Goal: Task Accomplishment & Management: Complete application form

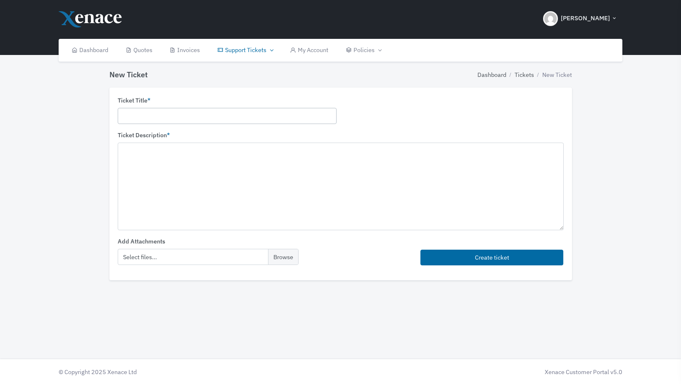
click at [210, 112] on input "text" at bounding box center [227, 116] width 219 height 16
paste input "Definely - Add Users to Citrix Environment - [PERSON_NAME]"
click at [236, 116] on input "Definely - Add Users to Citrix Environment - [PERSON_NAME]" at bounding box center [227, 116] width 219 height 16
click at [242, 116] on input "Definely - Add Users to Citrix Environment - [PERSON_NAME]" at bounding box center [227, 116] width 219 height 16
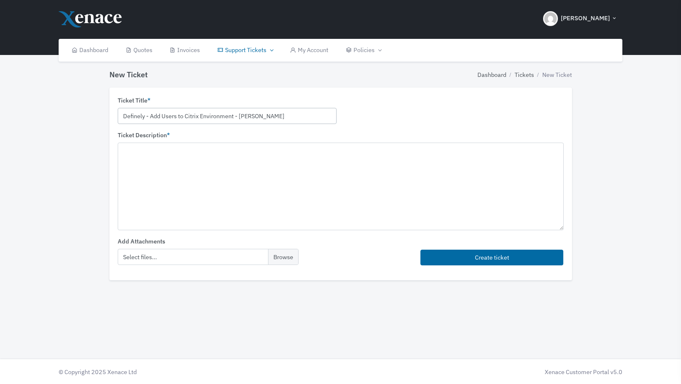
type input "Definely - Add Users to Citrix Environment - Natalia"
click at [152, 186] on textarea at bounding box center [341, 185] width 446 height 87
paste textarea "Please add the following user to our Citrix environment. They should only have …"
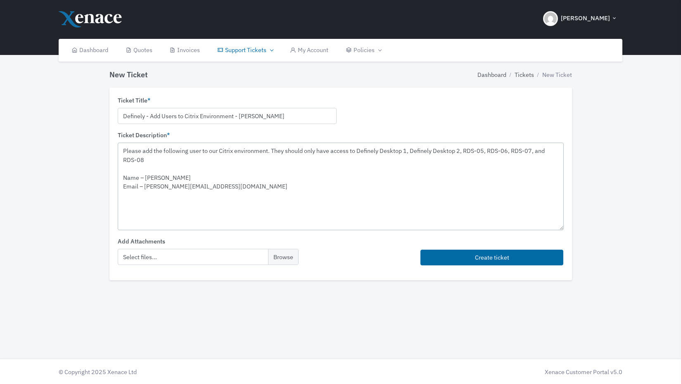
drag, startPoint x: 464, startPoint y: 150, endPoint x: 464, endPoint y: 165, distance: 14.5
click at [464, 165] on textarea "Please add the following user to our Citrix environment. They should only have …" at bounding box center [341, 185] width 446 height 87
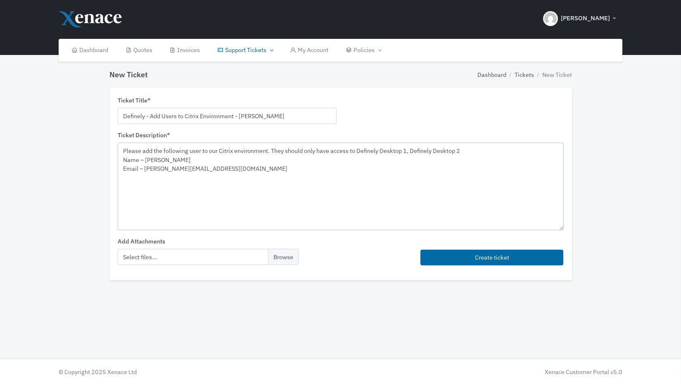
click at [412, 149] on textarea "Please add the following user to our Citrix environment. They should only have …" at bounding box center [341, 185] width 446 height 87
click at [486, 153] on textarea "Please add the following user to our Citrix environment. They should only have …" at bounding box center [341, 185] width 446 height 87
click at [161, 166] on textarea "Please add the following user to our Citrix environment. They should only have …" at bounding box center [341, 185] width 446 height 87
paste textarea "Natalia Andriiets"
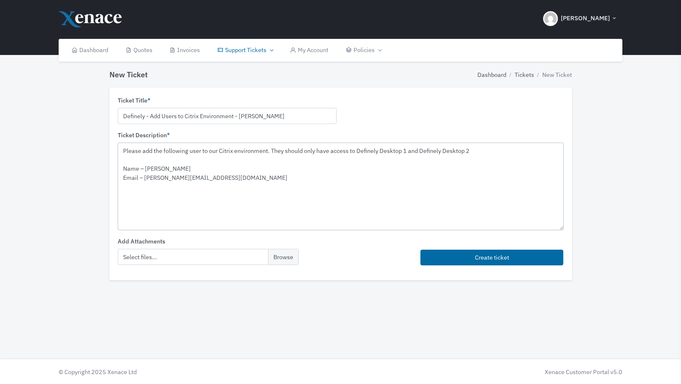
drag, startPoint x: 205, startPoint y: 179, endPoint x: 155, endPoint y: 180, distance: 50.0
click at [155, 180] on textarea "Please add the following user to our Citrix environment. They should only have …" at bounding box center [341, 185] width 446 height 87
paste textarea "natalia@definely.com"
type textarea "Please add the following user to our Citrix environment. They should only have …"
click at [473, 259] on button "Create ticket" at bounding box center [491, 257] width 143 height 16
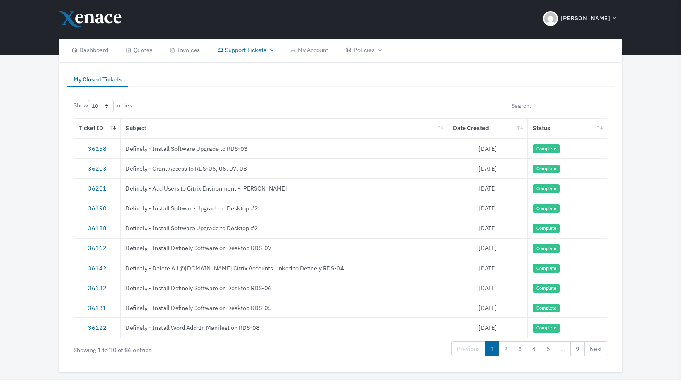
scroll to position [33, 0]
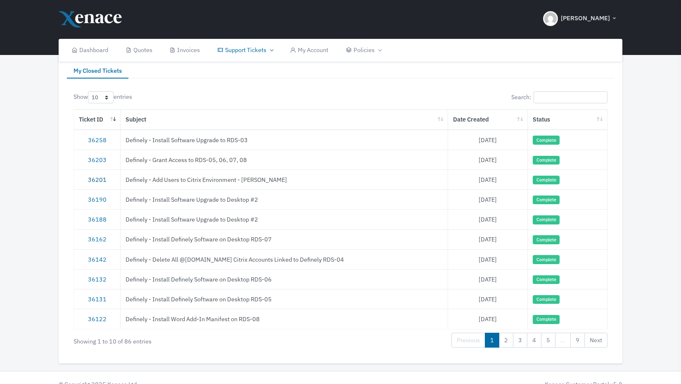
click at [96, 178] on link "36201" at bounding box center [97, 179] width 19 height 8
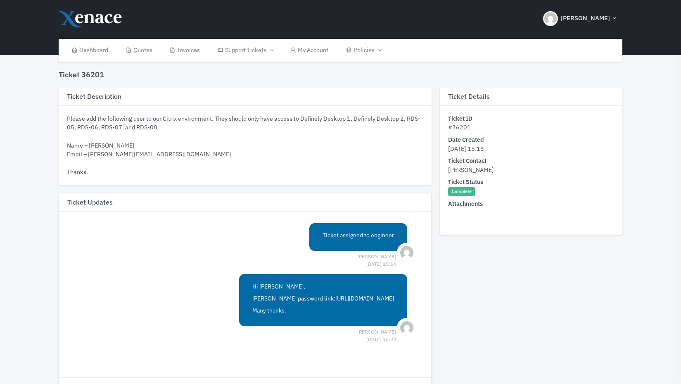
scroll to position [33, 0]
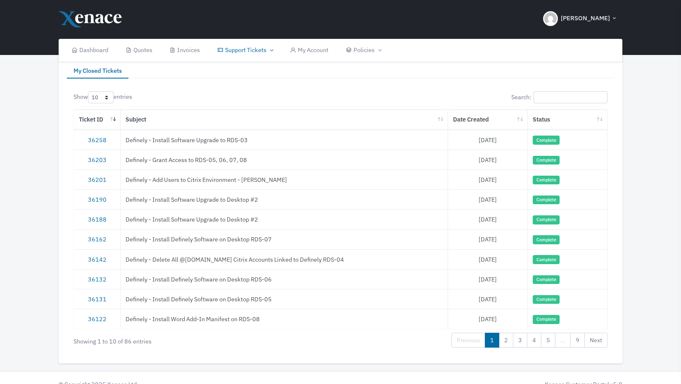
click at [164, 185] on td "Definely - Add Users to Citrix Environment - [PERSON_NAME]" at bounding box center [284, 179] width 327 height 20
click at [164, 183] on td "Definely - Add Users to Citrix Environment - [PERSON_NAME]" at bounding box center [284, 179] width 327 height 20
click at [164, 182] on td "Definely - Add Users to Citrix Environment - [PERSON_NAME]" at bounding box center [284, 179] width 327 height 20
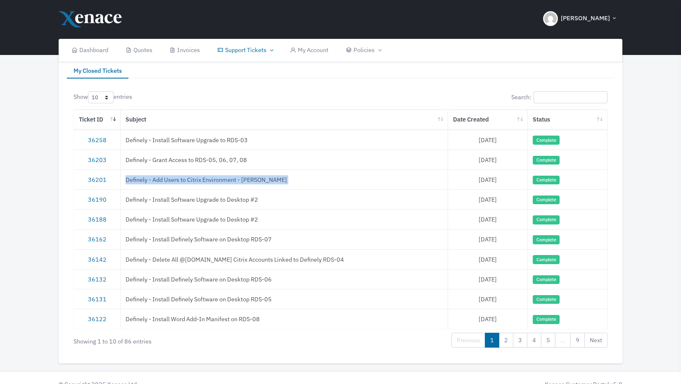
copy tr "Definely - Add Users to Citrix Environment - [PERSON_NAME]"
click at [99, 180] on link "36201" at bounding box center [97, 179] width 19 height 8
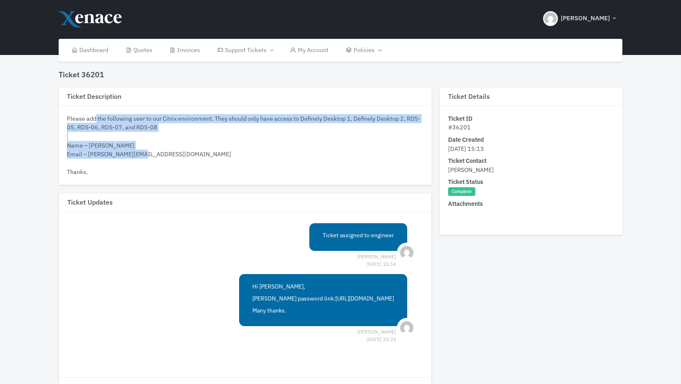
drag, startPoint x: 148, startPoint y: 153, endPoint x: 69, endPoint y: 117, distance: 87.4
click at [69, 117] on div "Please add the following user to our Citrix environment. They should only have …" at bounding box center [245, 145] width 356 height 62
copy div "Please add the following user to our Citrix environment. They should only have …"
